Goal: Navigation & Orientation: Find specific page/section

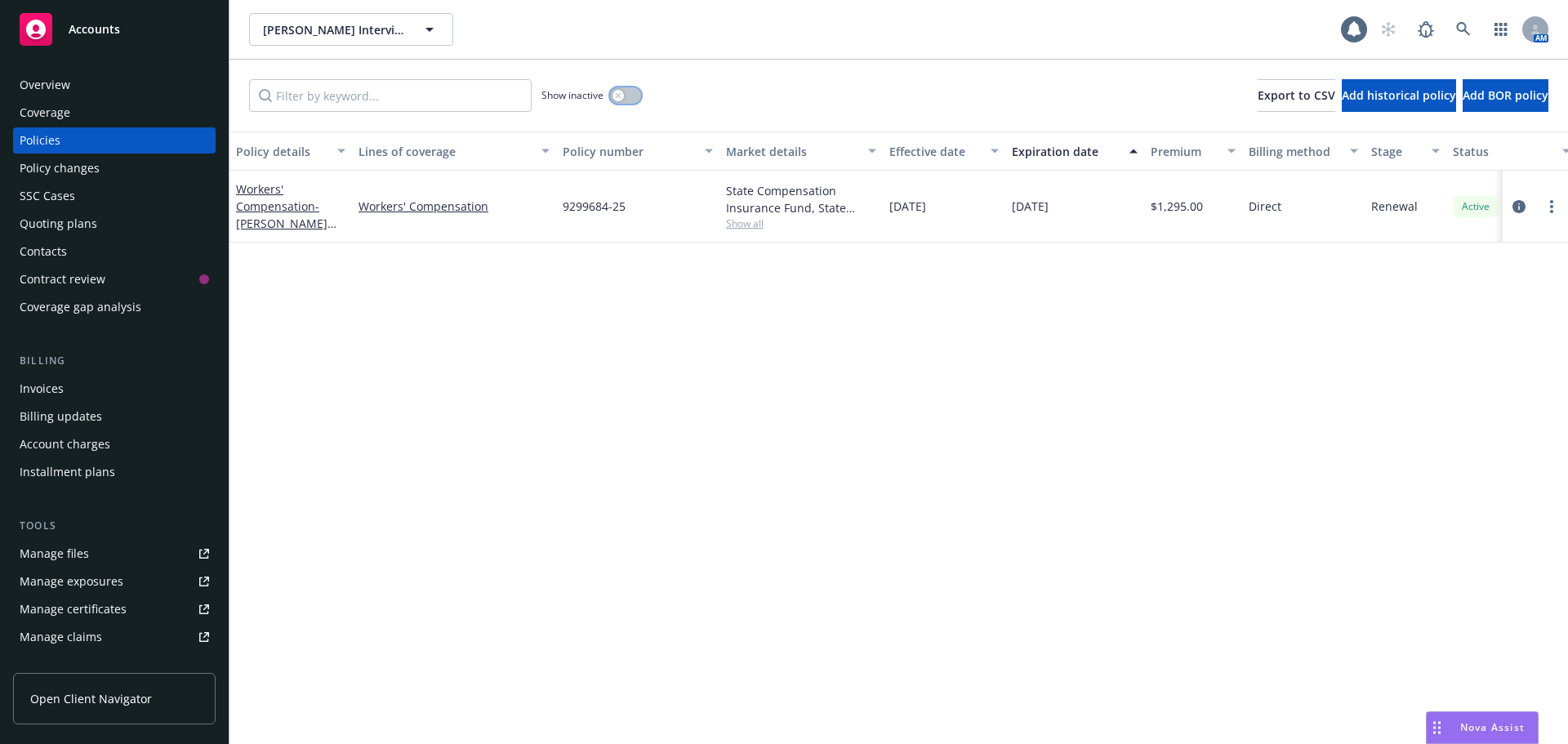
click at [639, 96] on button "button" at bounding box center [625, 95] width 31 height 17
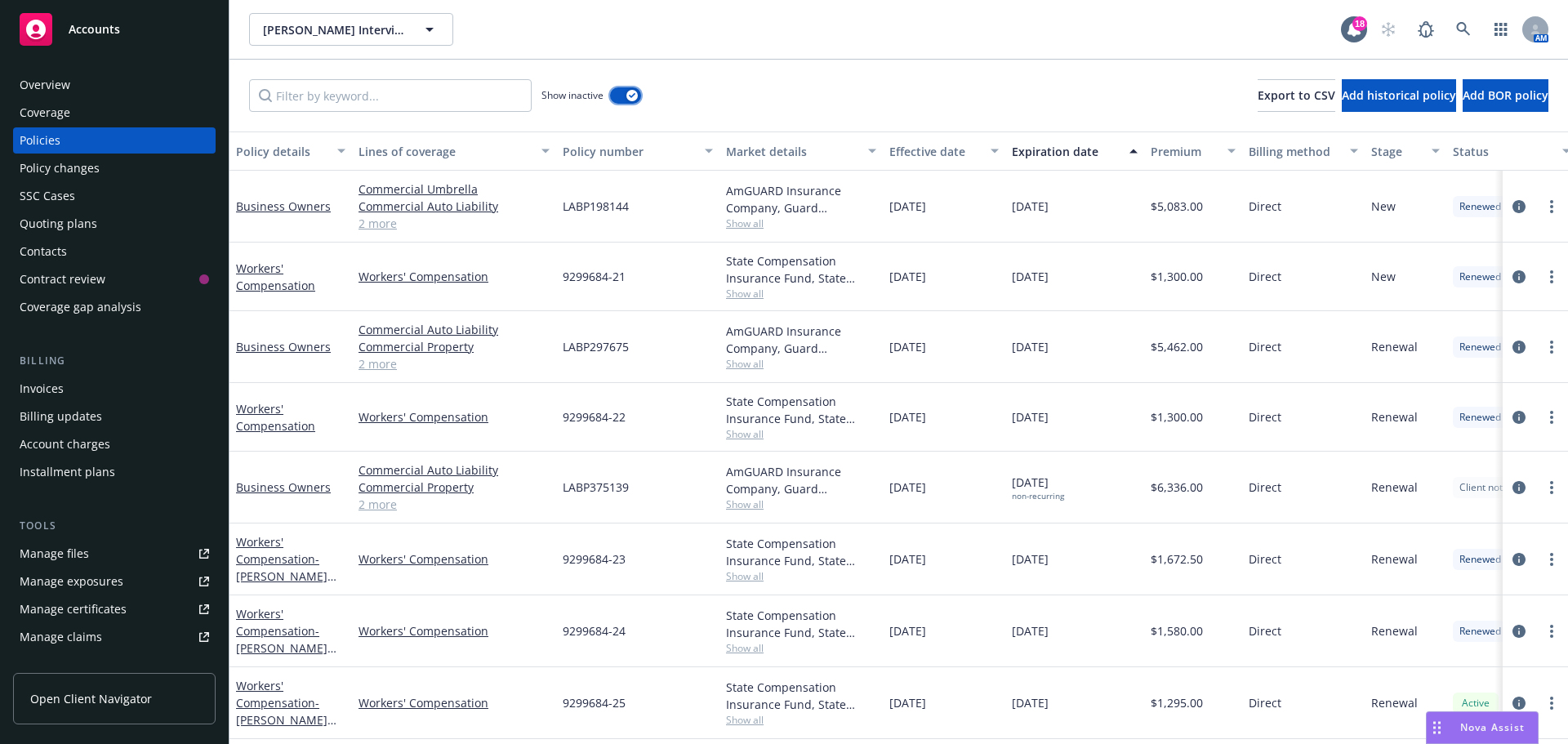
scroll to position [7, 0]
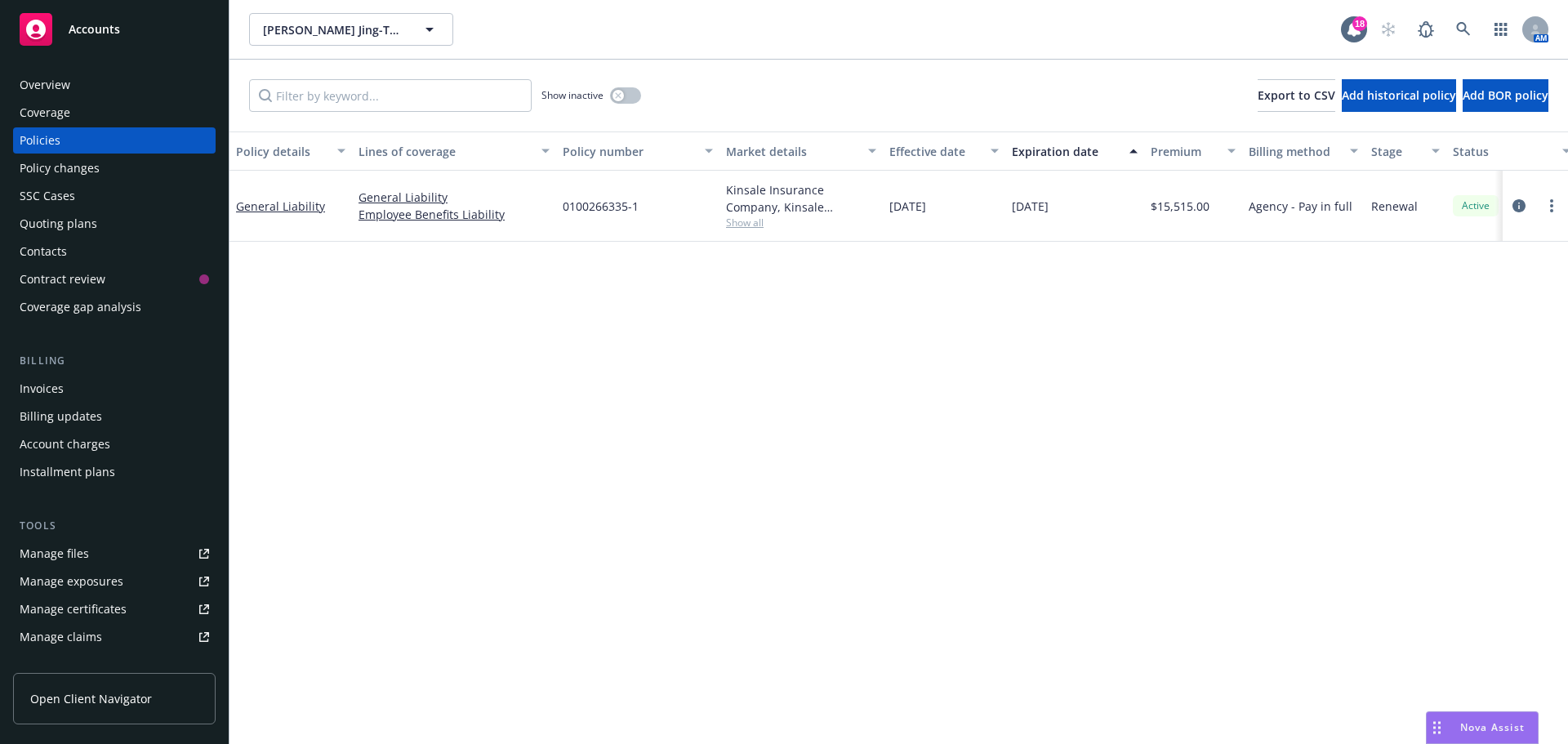
click at [77, 76] on div "Overview" at bounding box center [114, 85] width 190 height 26
